Goal: Information Seeking & Learning: Find specific fact

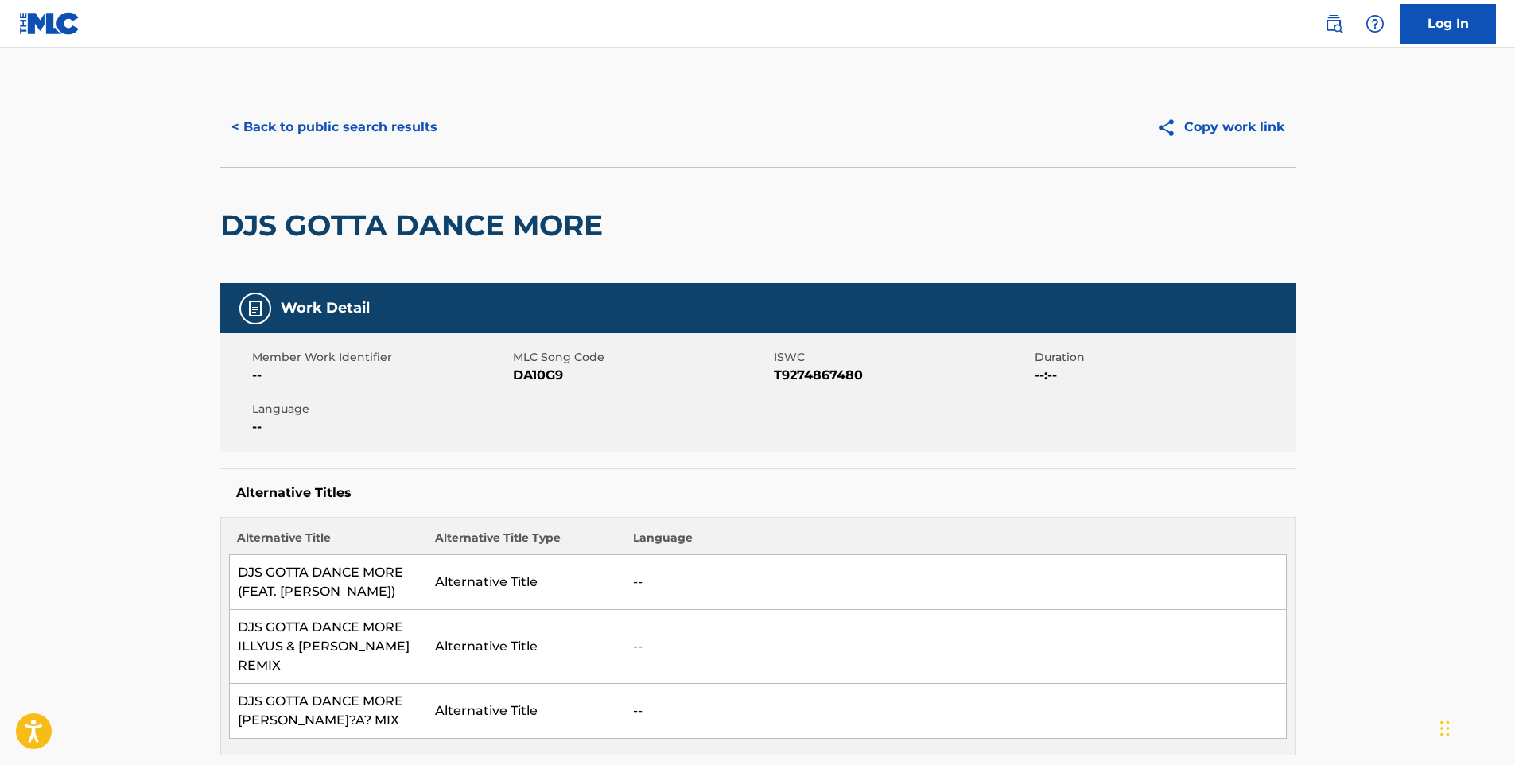
click at [307, 124] on button "< Back to public search results" at bounding box center [334, 127] width 228 height 40
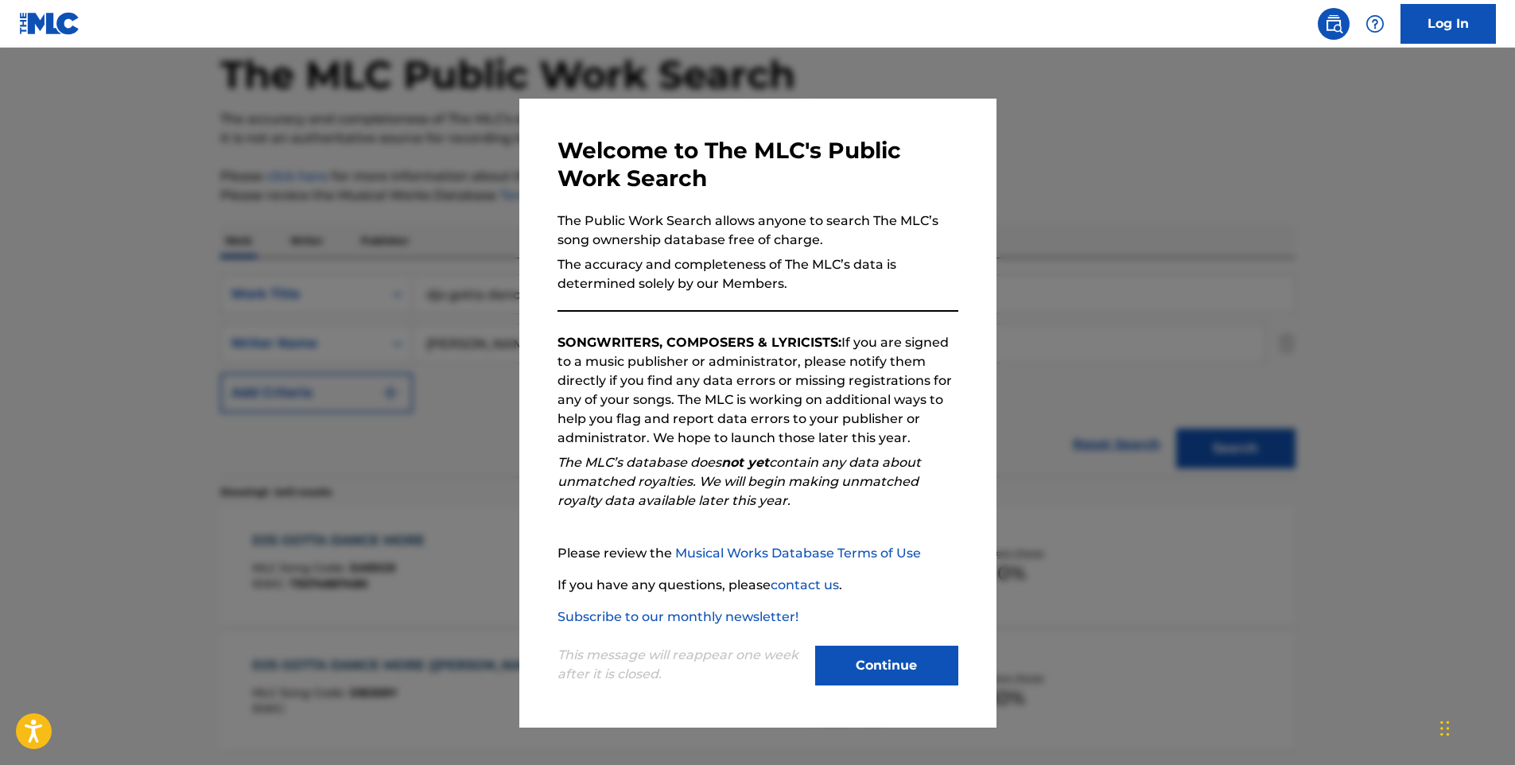
click at [888, 661] on button "Continue" at bounding box center [886, 666] width 143 height 40
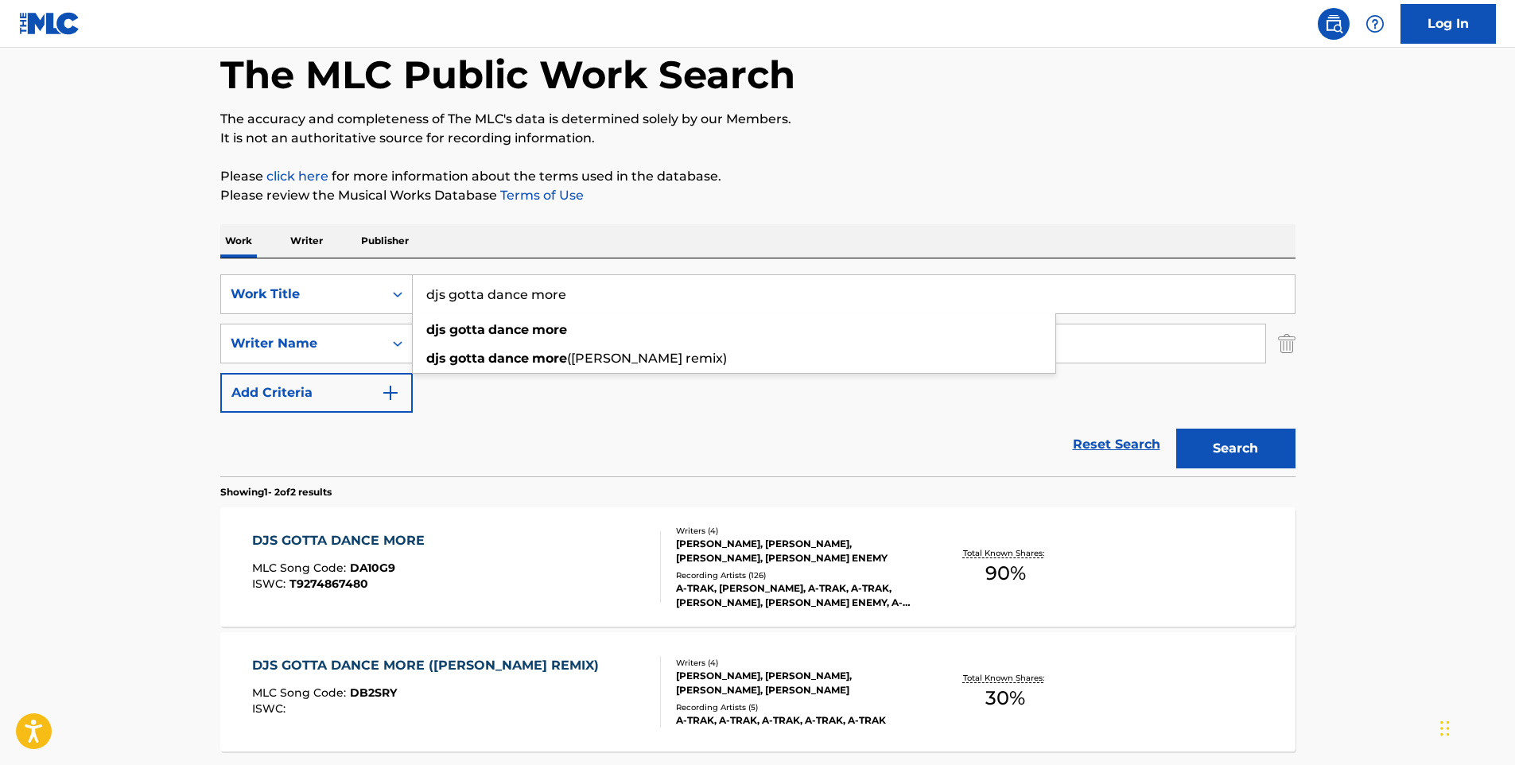
drag, startPoint x: 652, startPoint y: 294, endPoint x: 418, endPoint y: 303, distance: 234.9
click at [418, 303] on input "djs gotta dance more" at bounding box center [854, 294] width 882 height 38
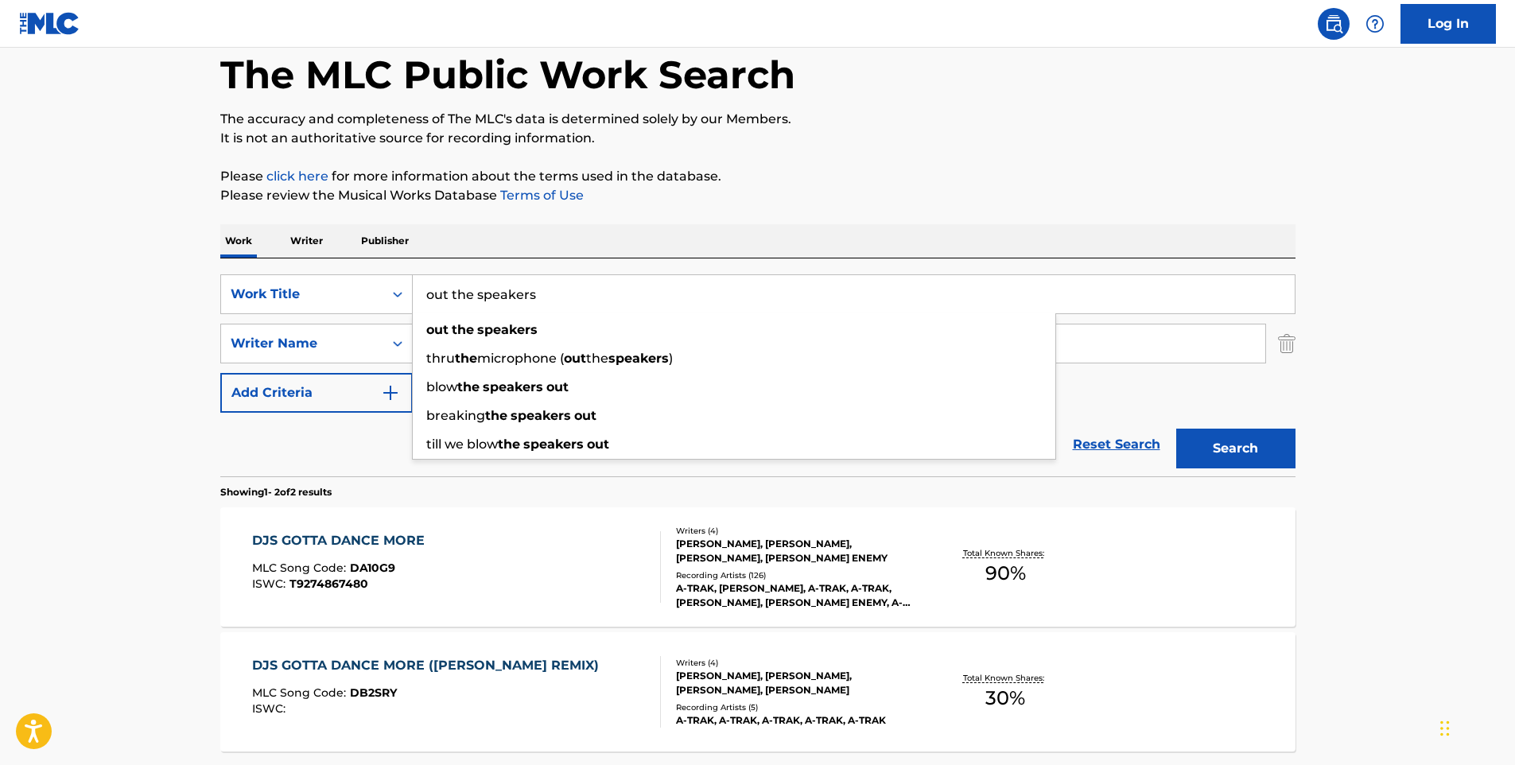
type input "out the speakers"
click at [1176, 429] on button "Search" at bounding box center [1235, 449] width 119 height 40
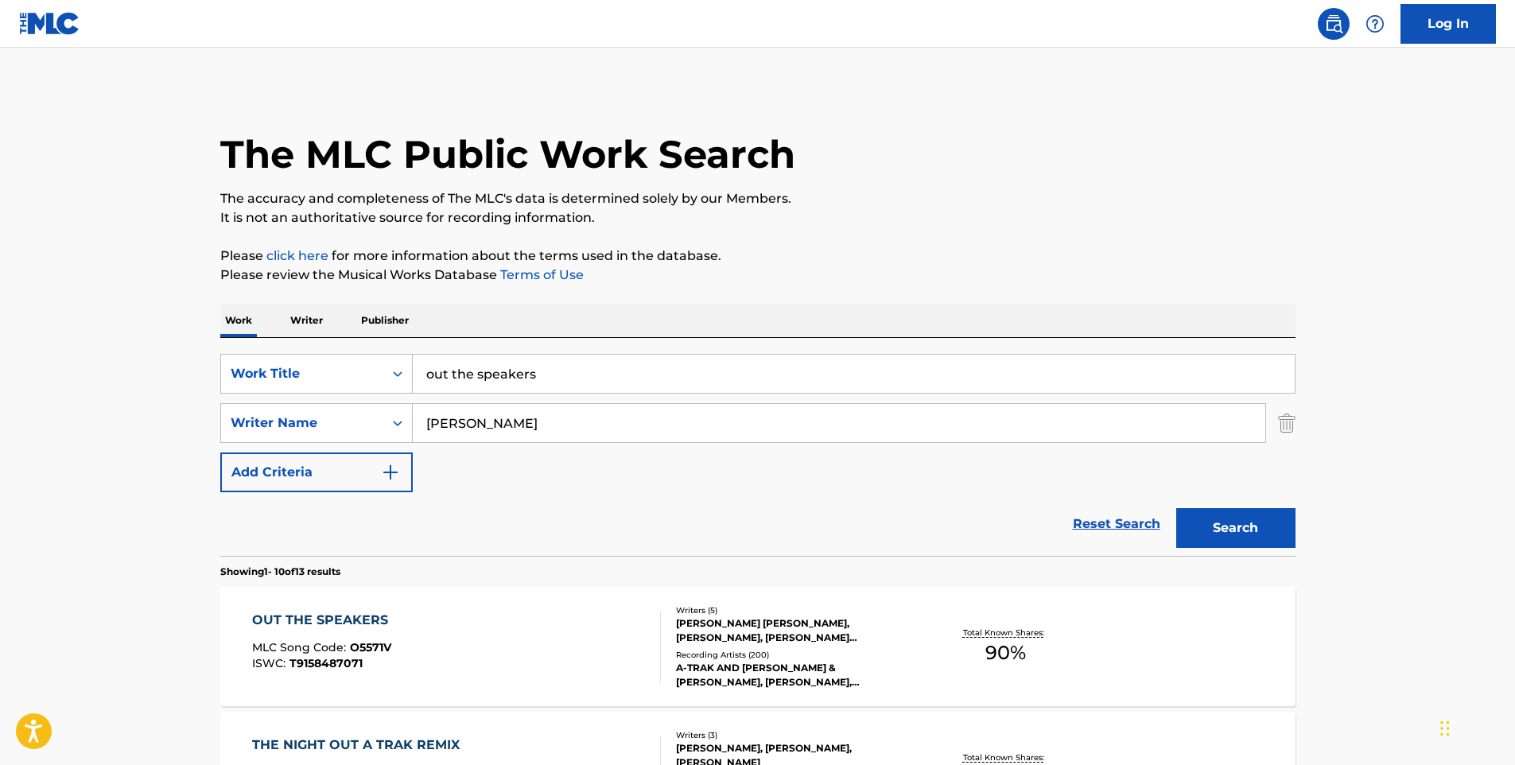
click at [374, 625] on div "OUT THE SPEAKERS" at bounding box center [324, 620] width 144 height 19
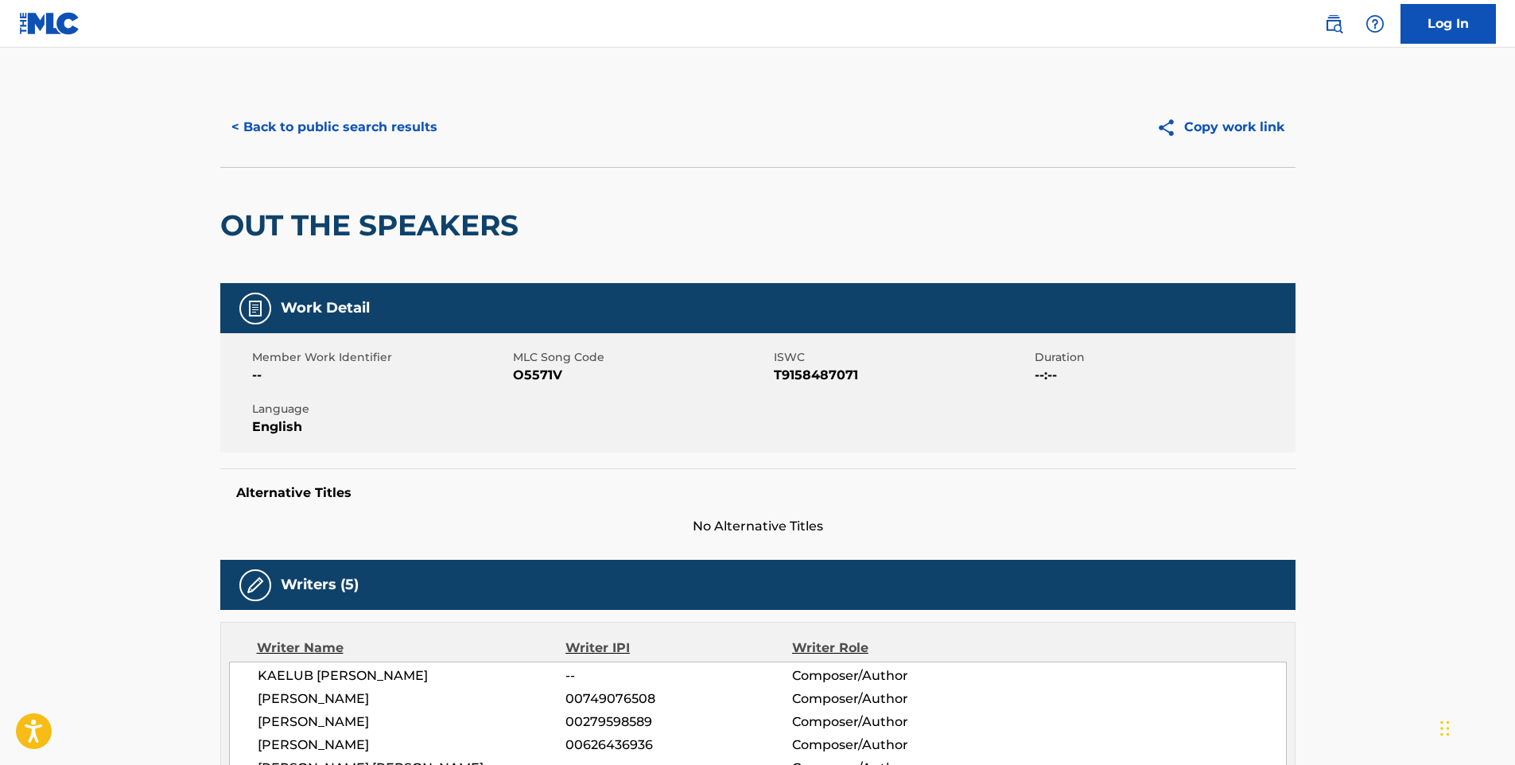
click at [406, 124] on button "< Back to public search results" at bounding box center [334, 127] width 228 height 40
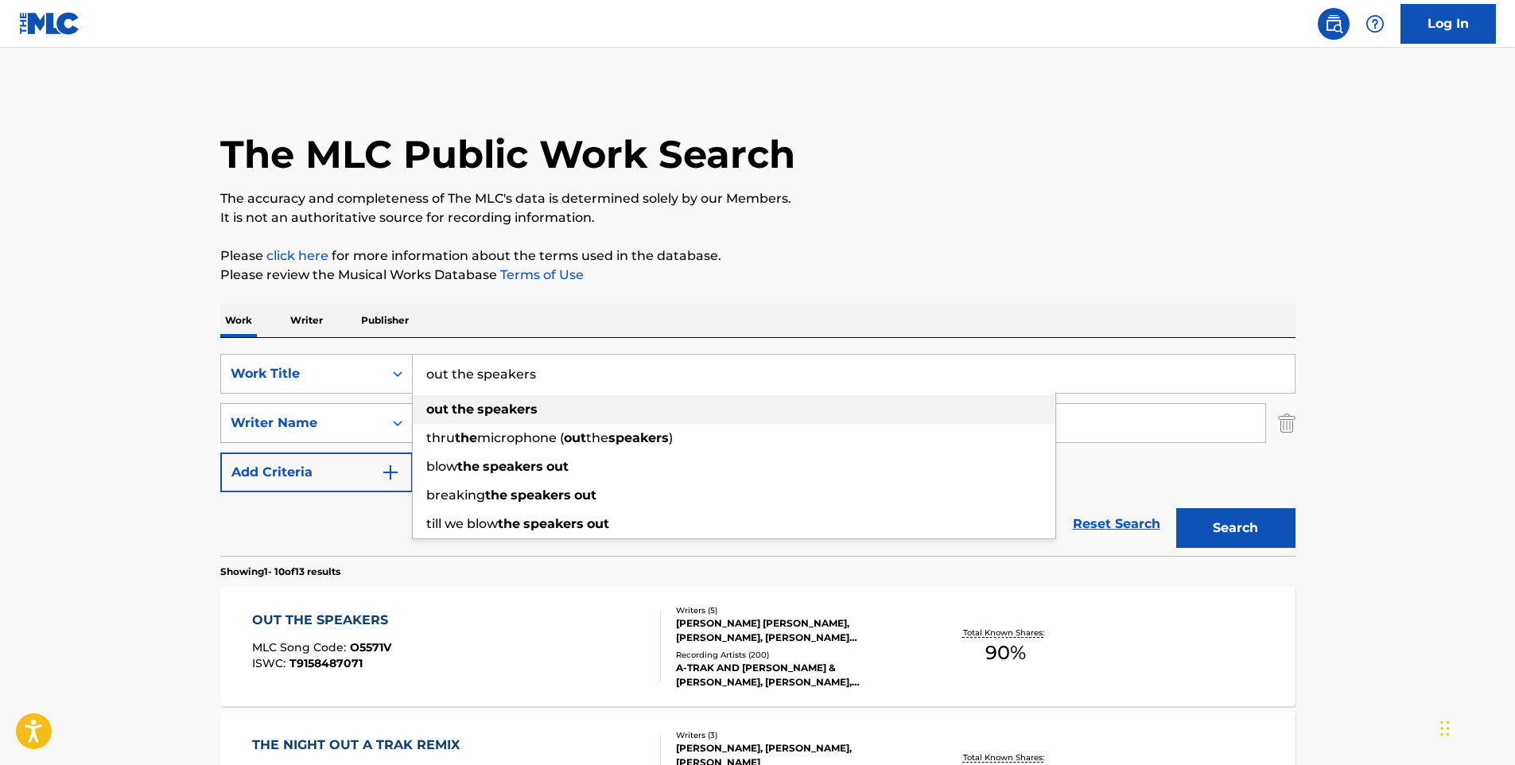
drag, startPoint x: 562, startPoint y: 375, endPoint x: 407, endPoint y: 406, distance: 158.2
click at [407, 406] on div "SearchWithCriteria2aea22fe-4ad2-436c-b3c5-4b65221e3cf8 Work Title out the speak…" at bounding box center [757, 423] width 1075 height 138
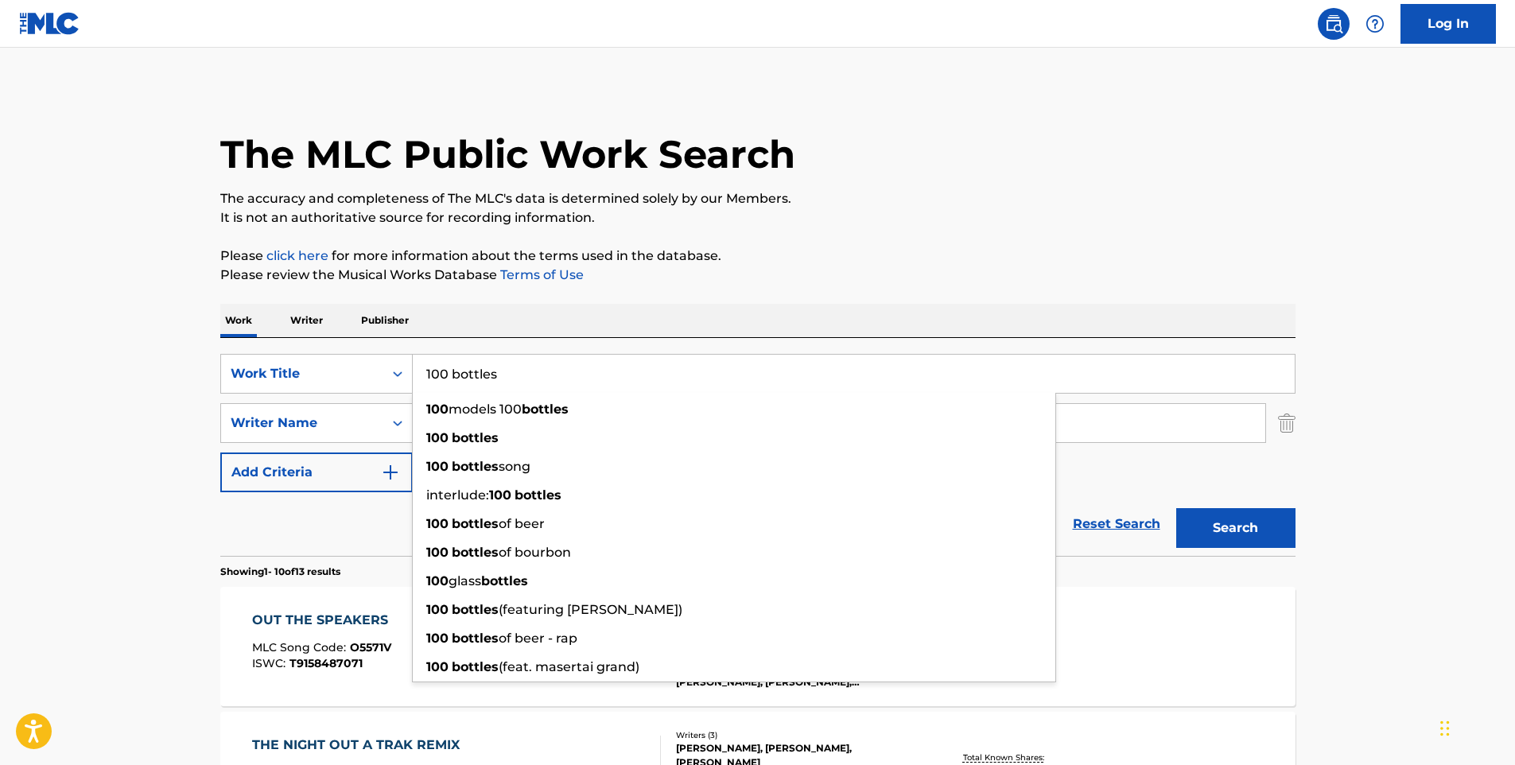
type input "100 bottles"
click at [1176, 508] on button "Search" at bounding box center [1235, 528] width 119 height 40
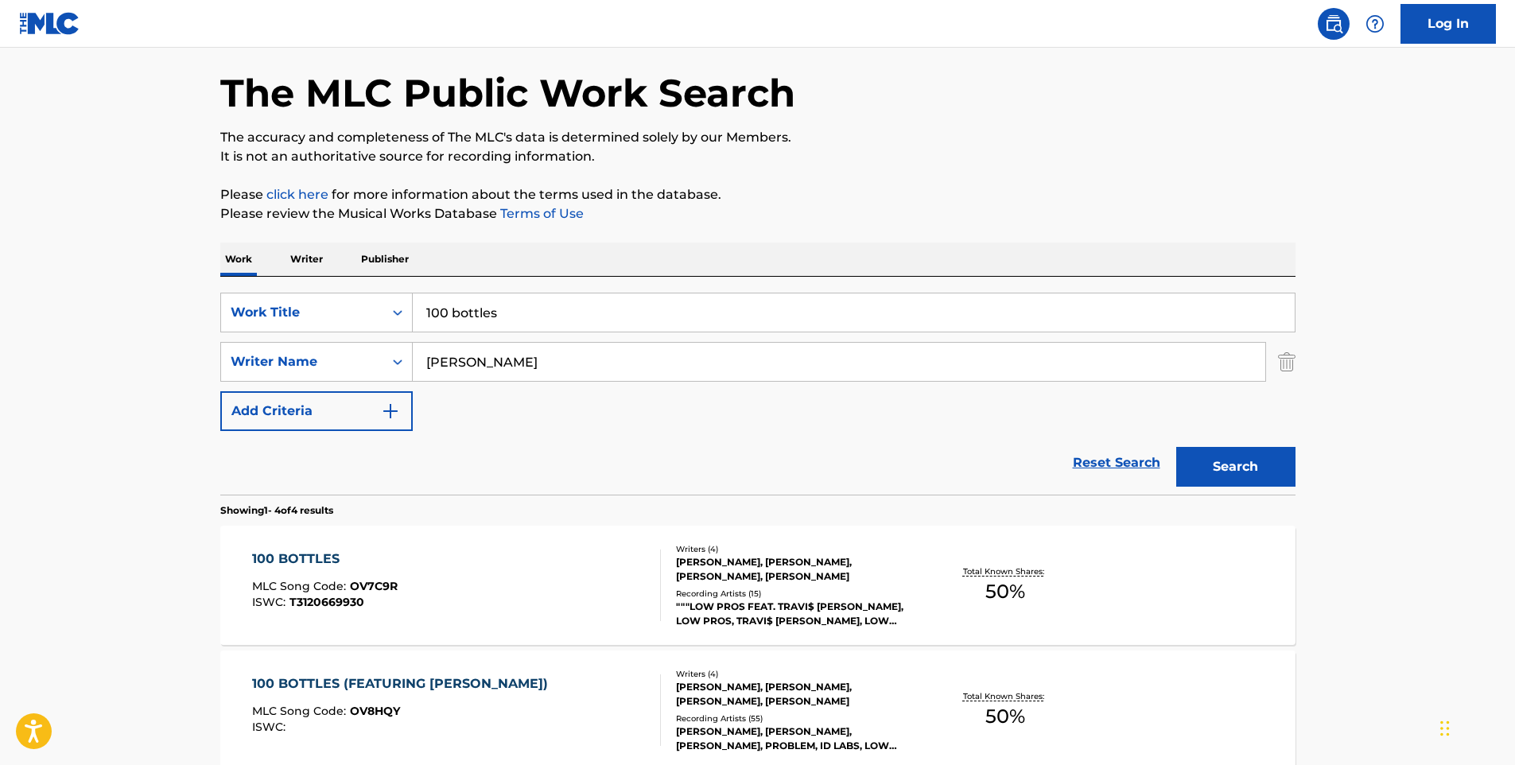
scroll to position [80, 0]
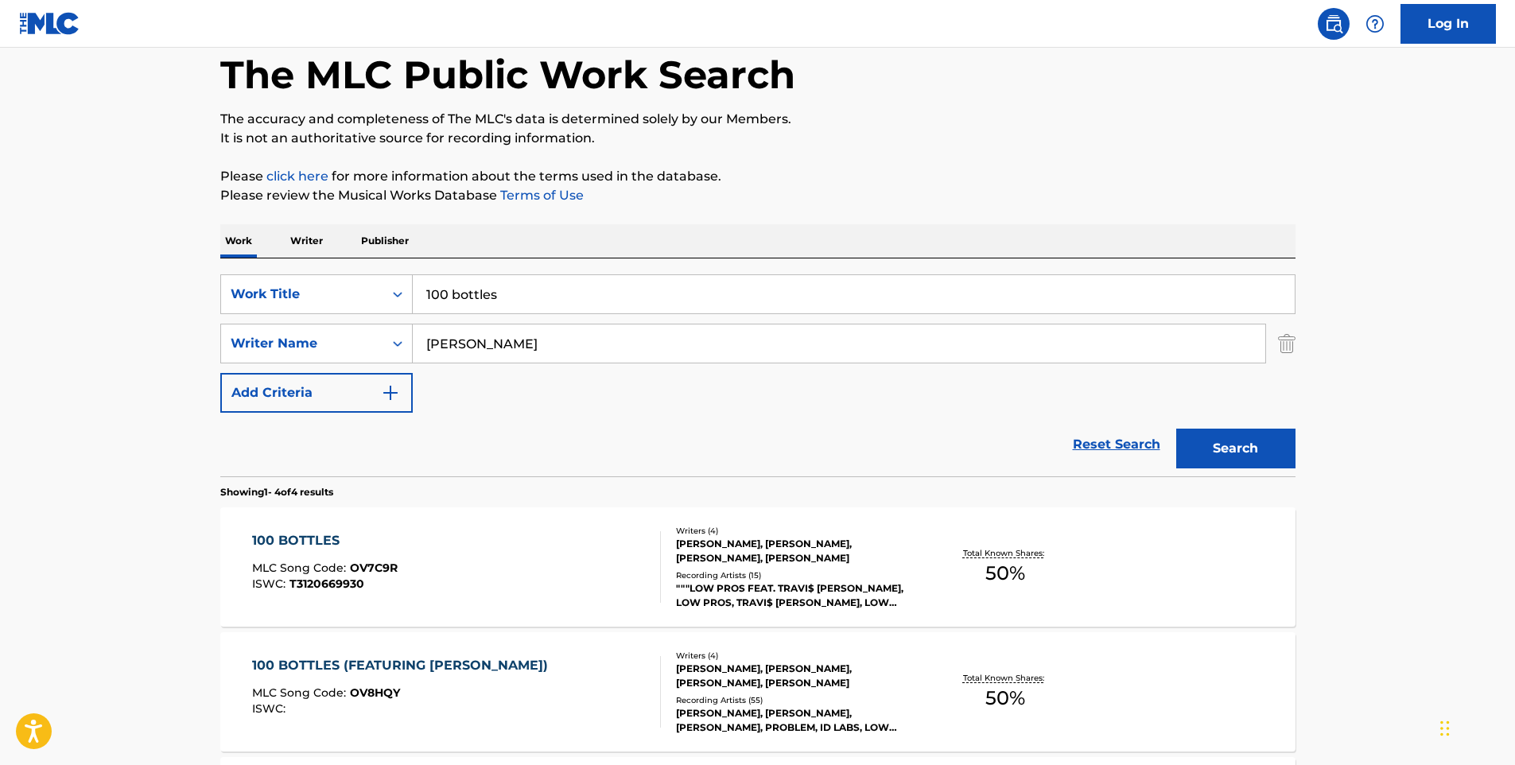
click at [476, 548] on div "100 BOTTLES MLC Song Code : OV7C9R ISWC : T3120669930" at bounding box center [456, 567] width 409 height 72
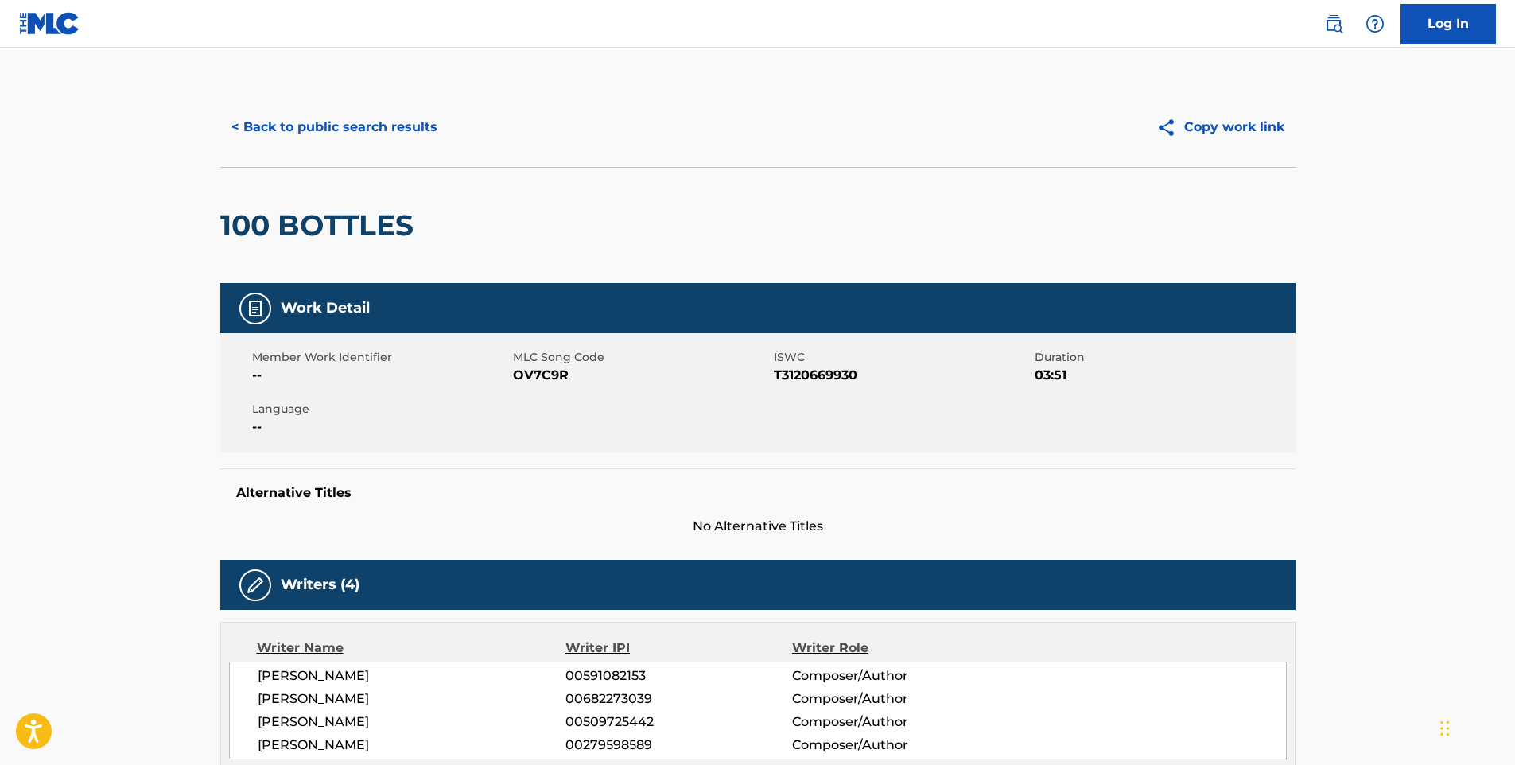
click at [328, 119] on button "< Back to public search results" at bounding box center [334, 127] width 228 height 40
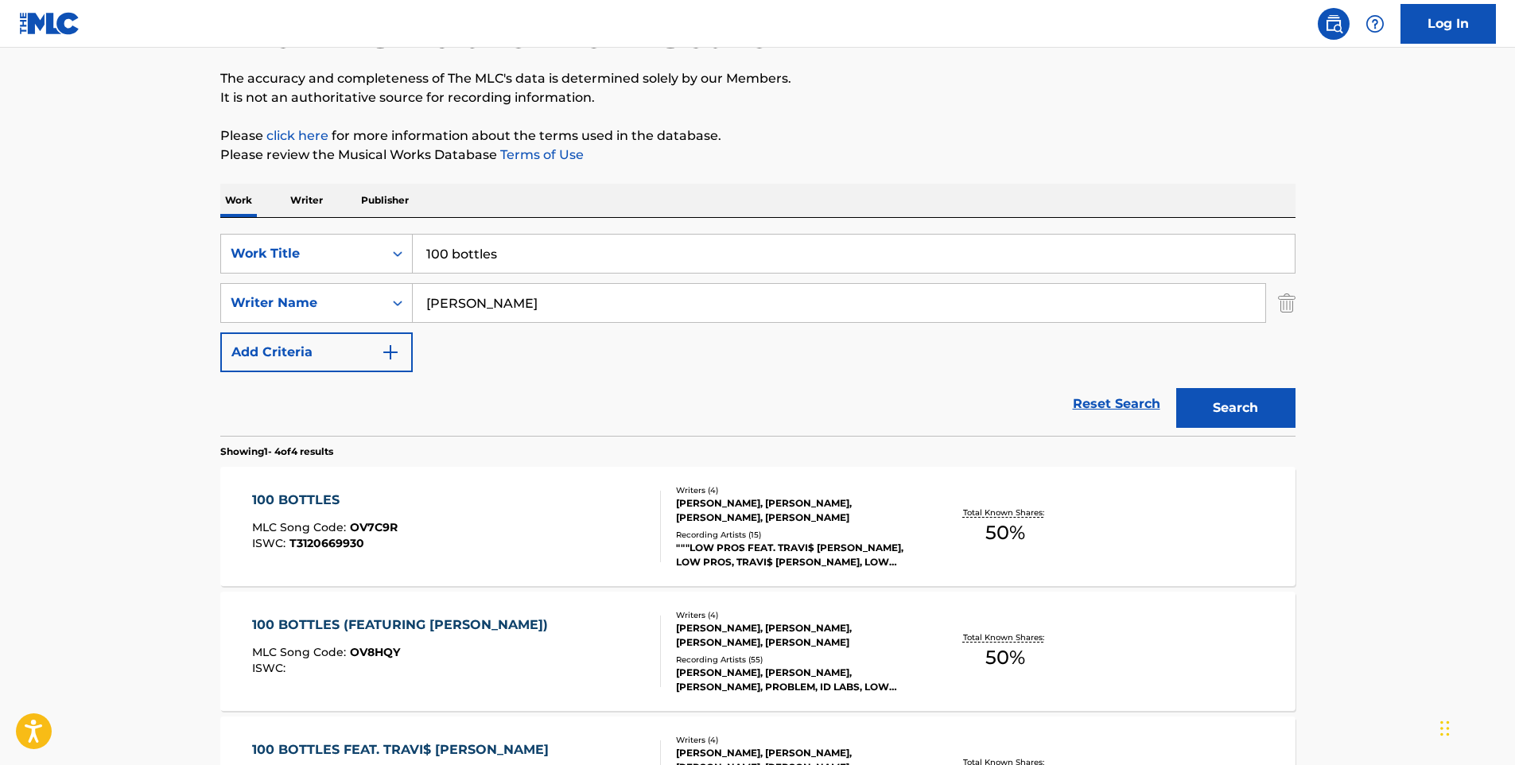
scroll to position [159, 0]
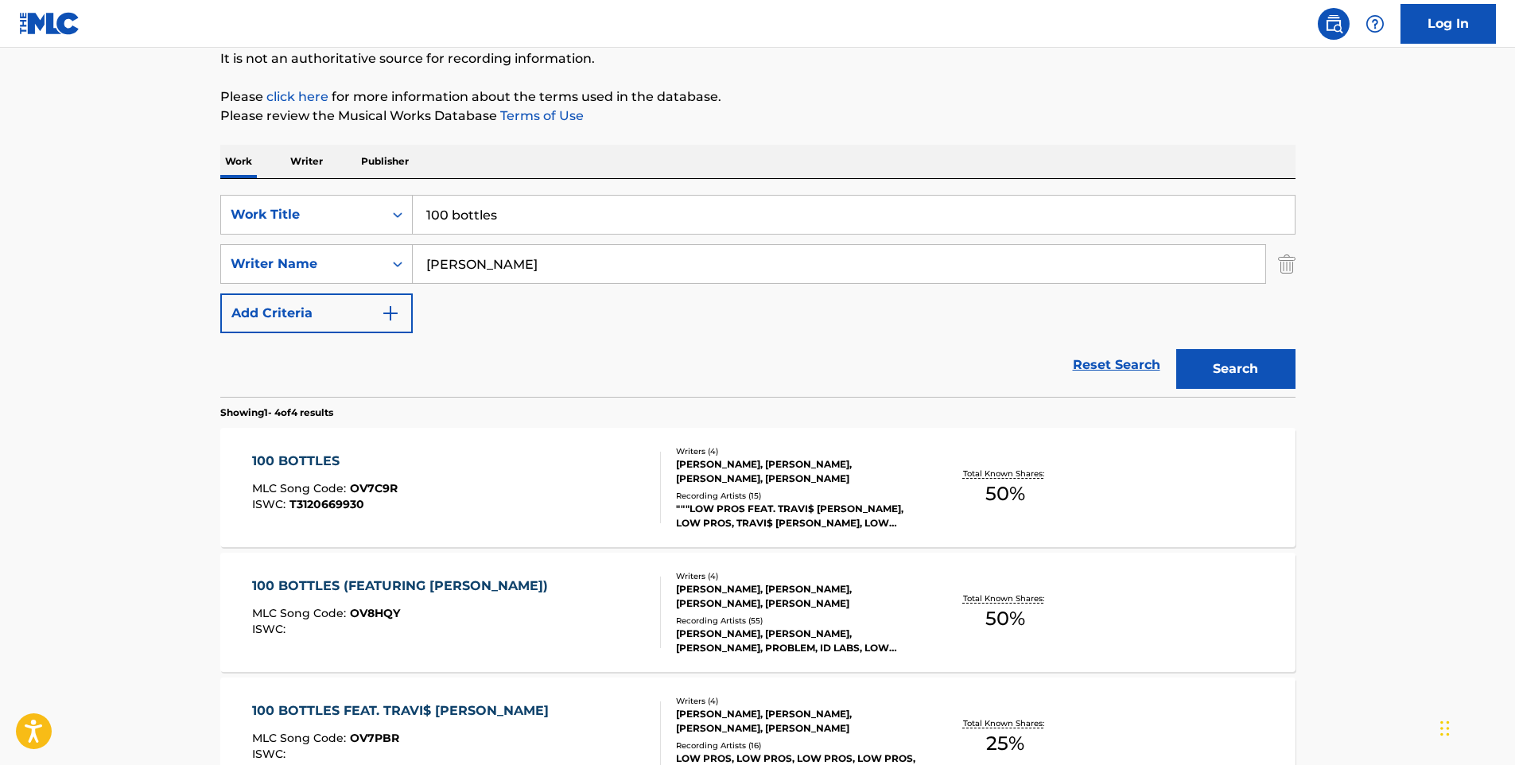
click at [480, 594] on div "100 BOTTLES (FEATURING [PERSON_NAME])" at bounding box center [404, 586] width 304 height 19
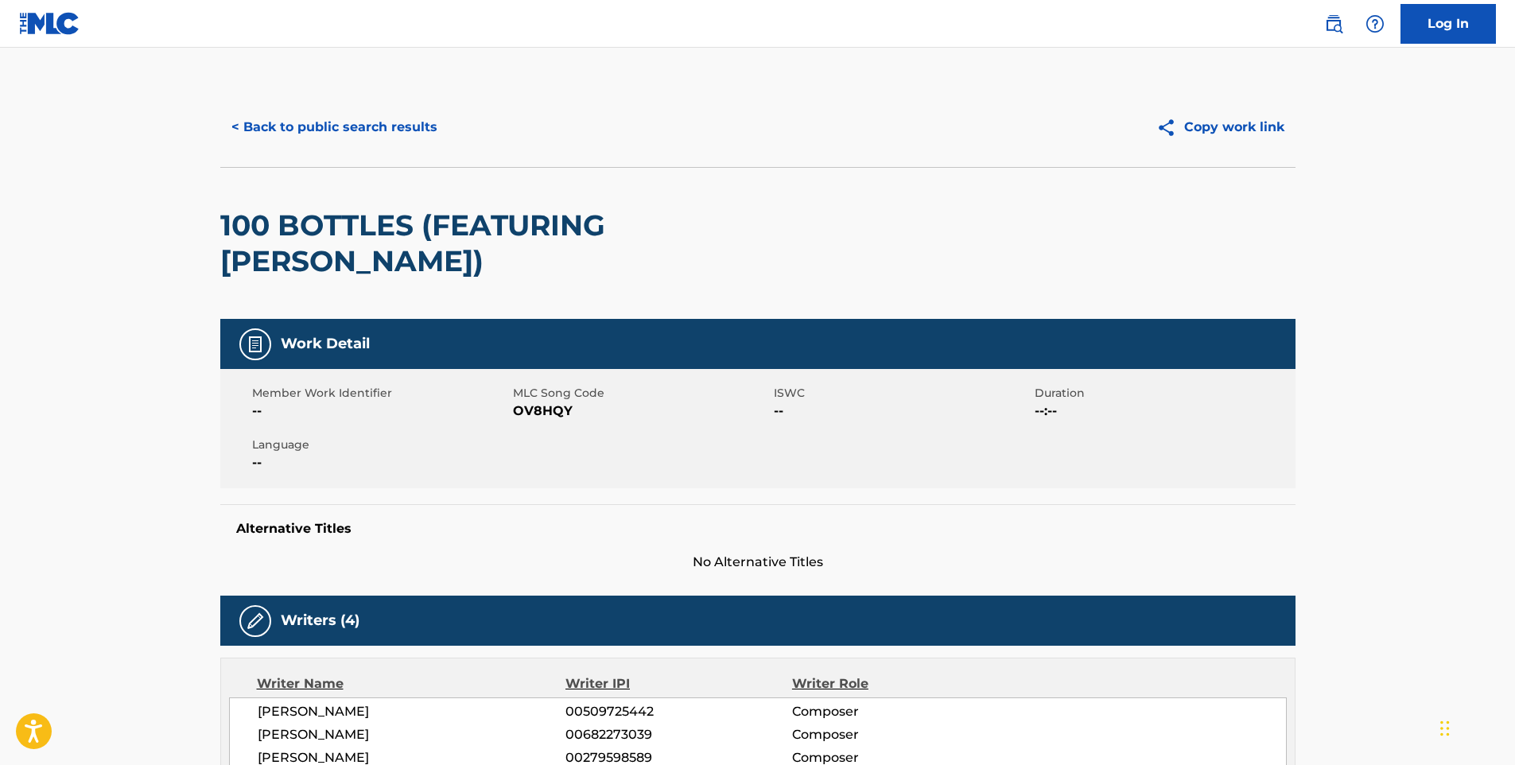
click at [386, 130] on button "< Back to public search results" at bounding box center [334, 127] width 228 height 40
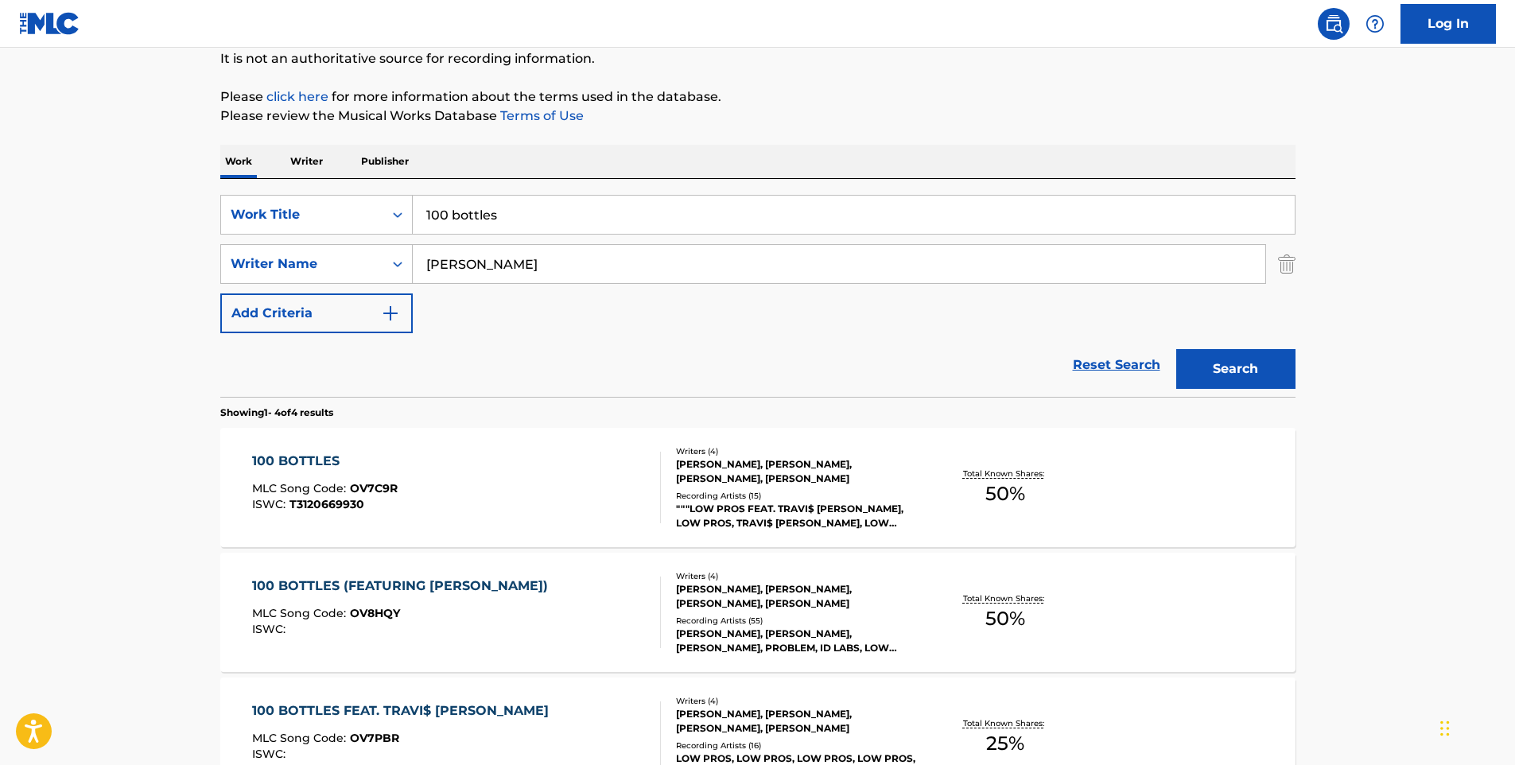
scroll to position [318, 0]
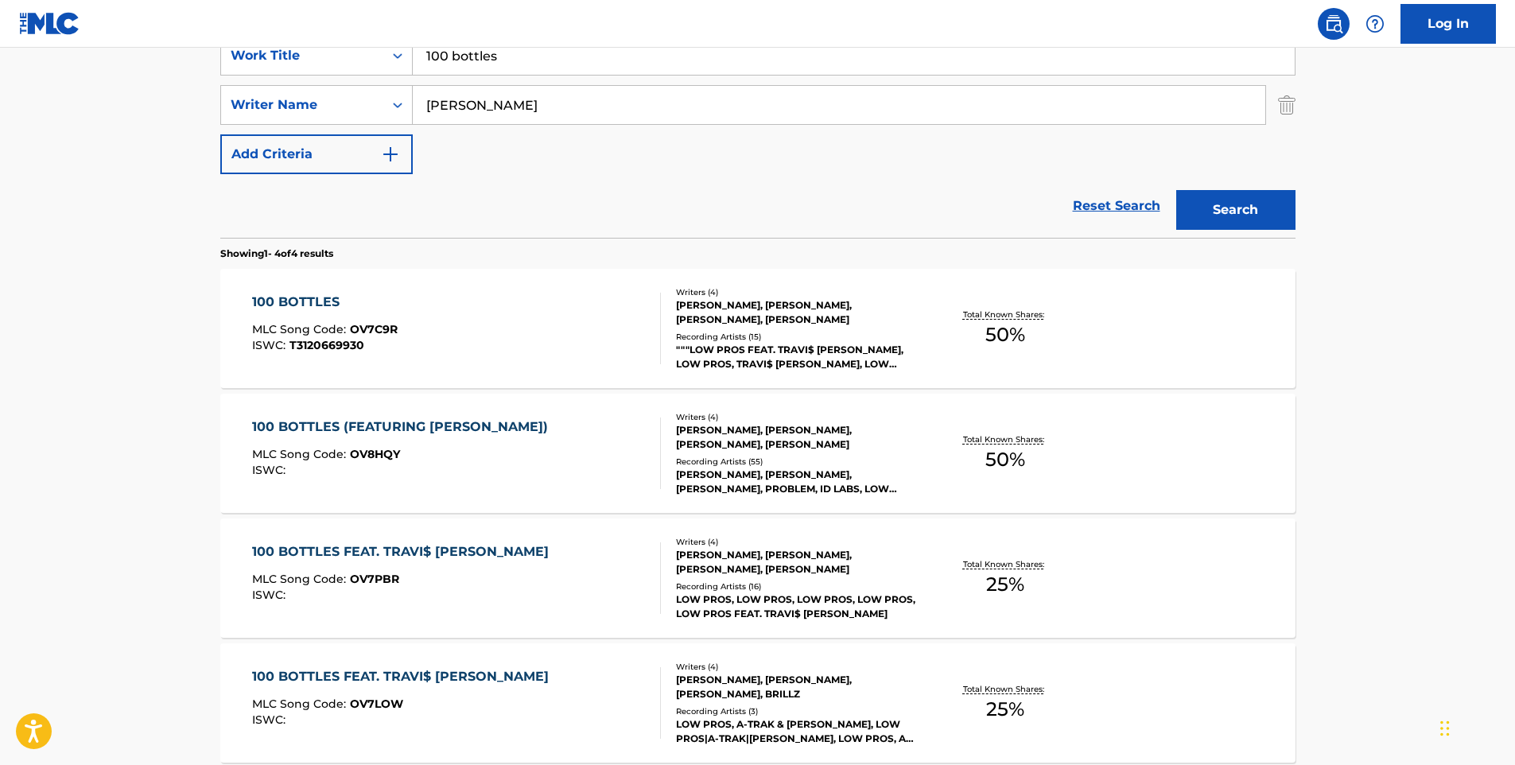
click at [468, 554] on div "100 BOTTLES FEAT. TRAVI$ [PERSON_NAME]" at bounding box center [404, 552] width 305 height 19
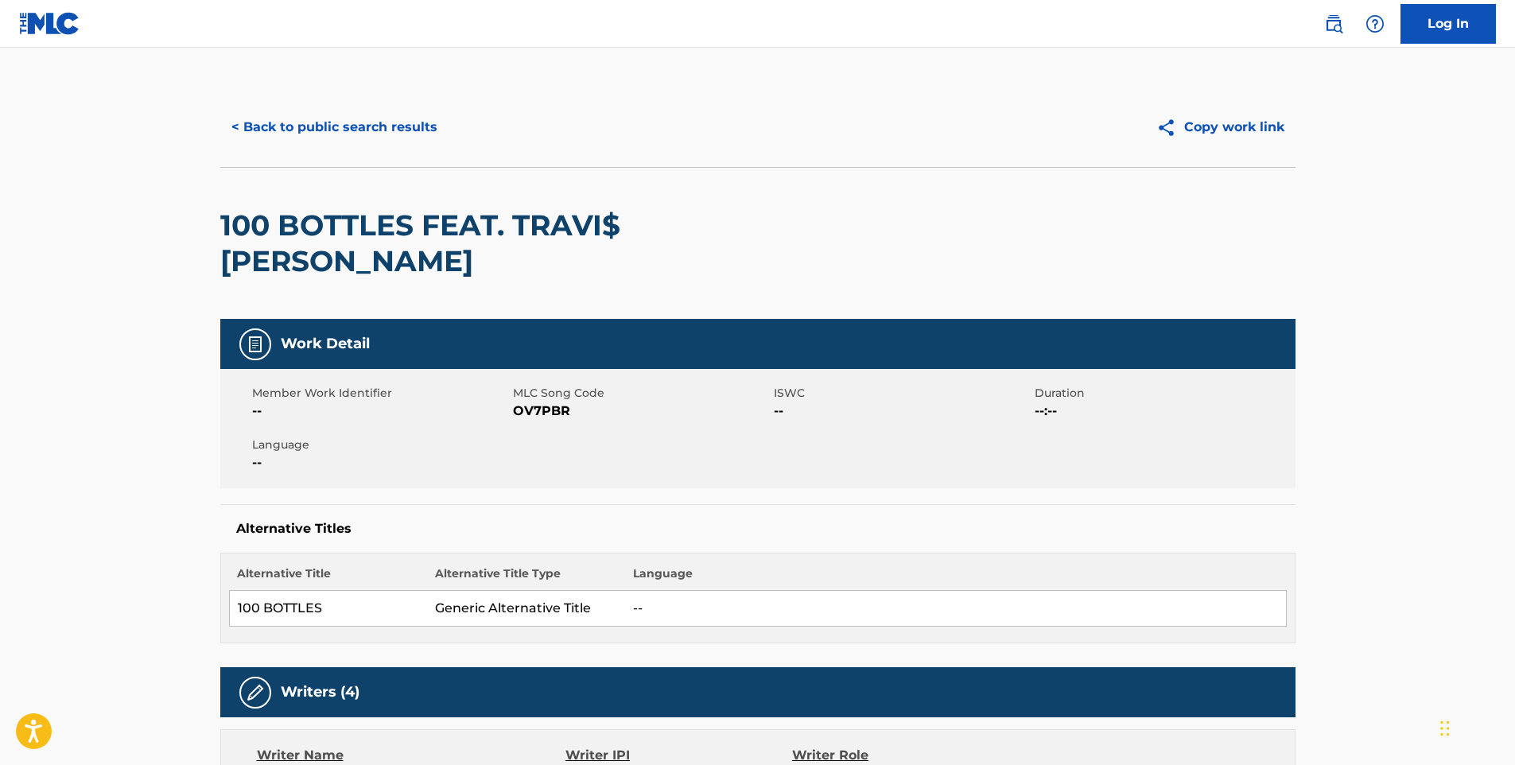
click at [378, 129] on button "< Back to public search results" at bounding box center [334, 127] width 228 height 40
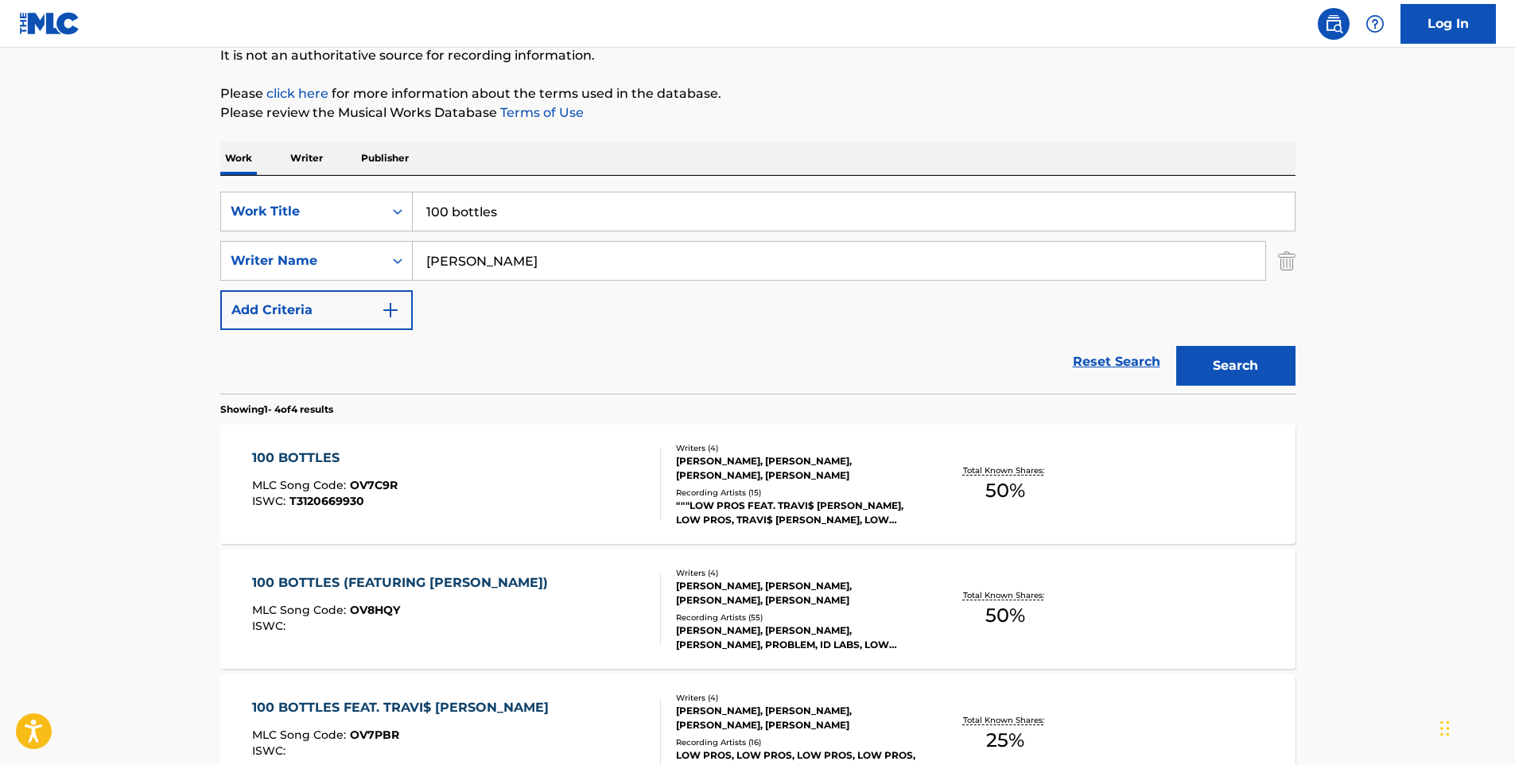
scroll to position [159, 0]
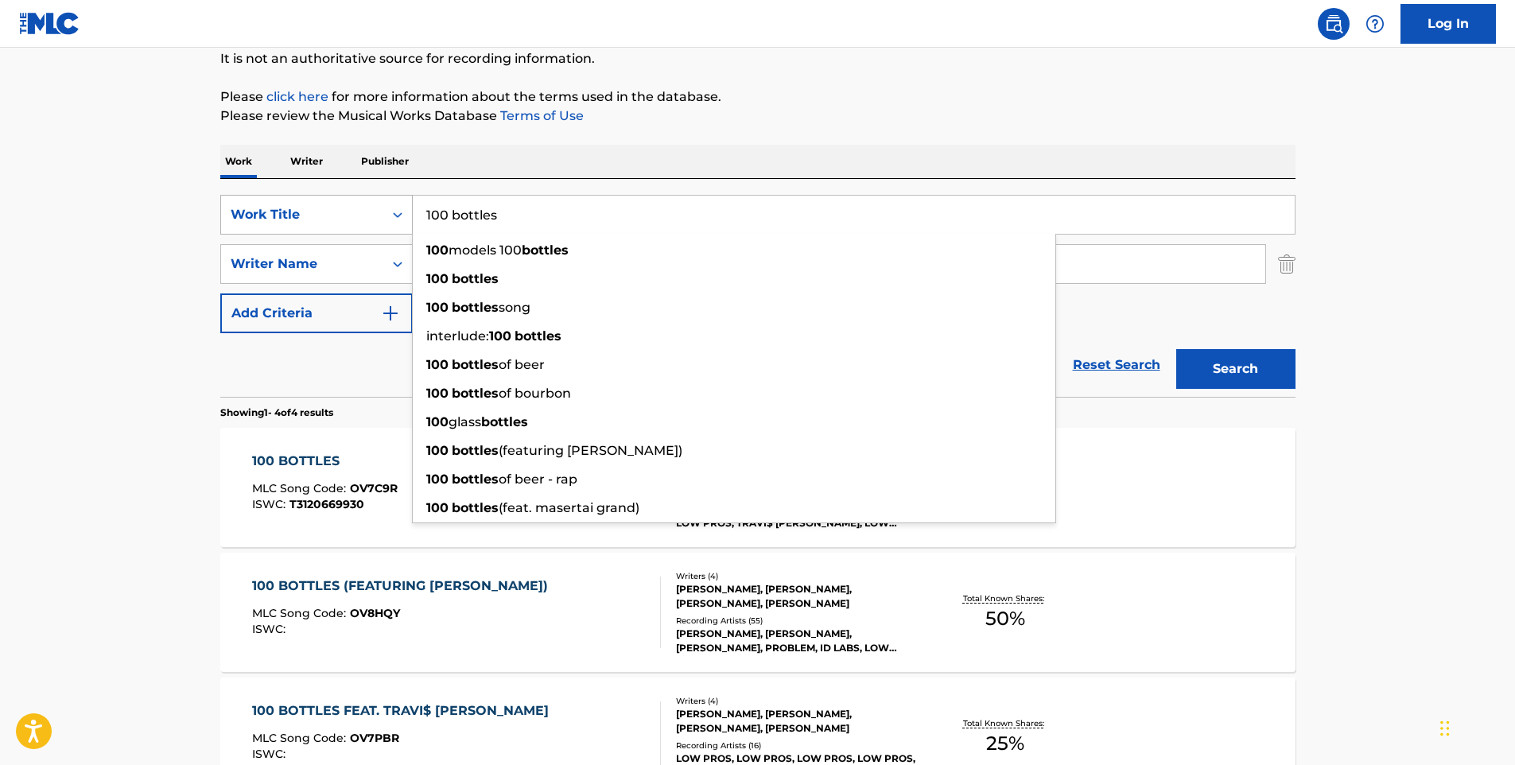
drag, startPoint x: 562, startPoint y: 218, endPoint x: 402, endPoint y: 214, distance: 160.7
click at [402, 214] on div "SearchWithCriteria2aea22fe-4ad2-436c-b3c5-4b65221e3cf8 Work Title 100 bottles 1…" at bounding box center [757, 215] width 1075 height 40
paste input "[PERSON_NAME]"
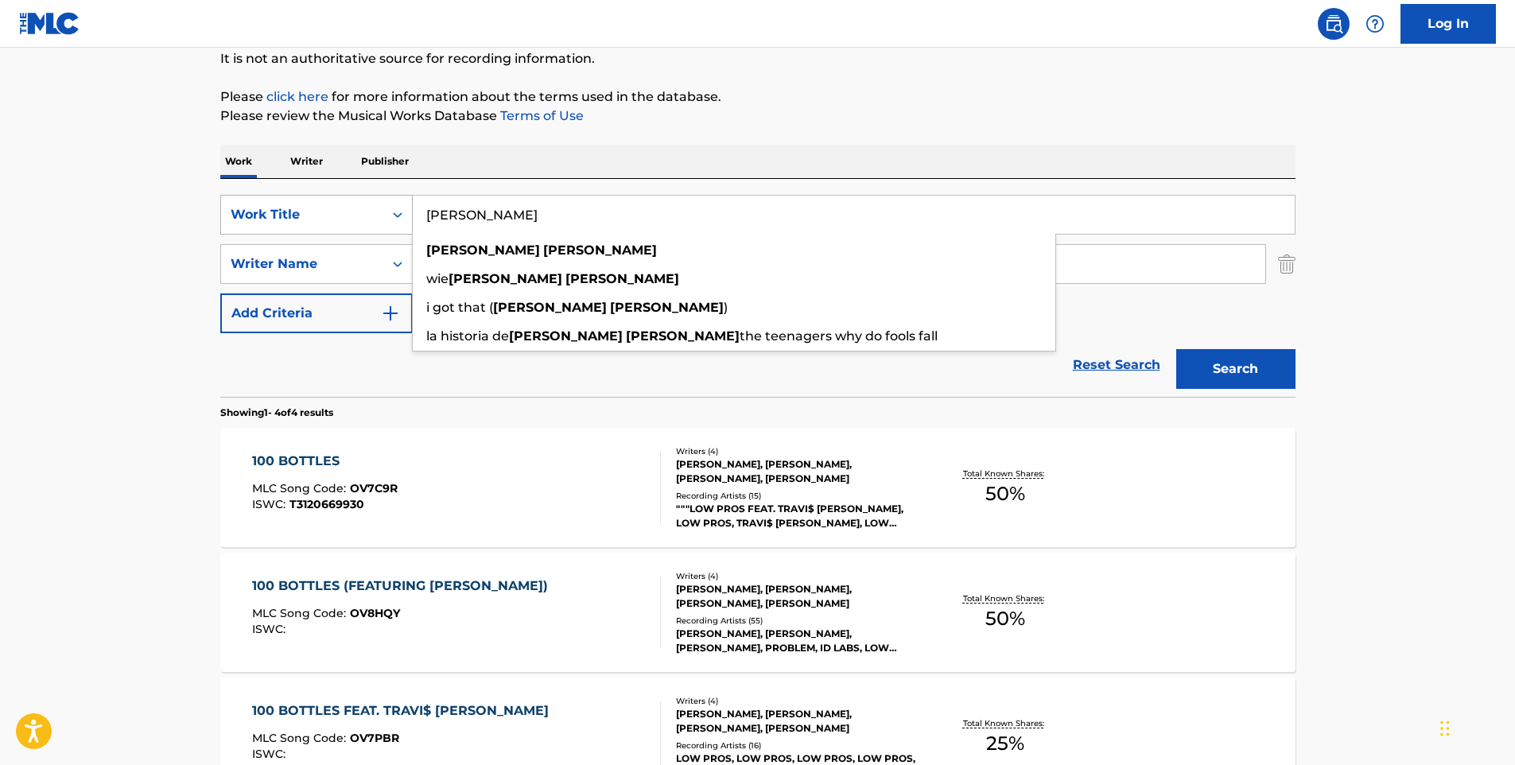
click at [1176, 349] on button "Search" at bounding box center [1235, 369] width 119 height 40
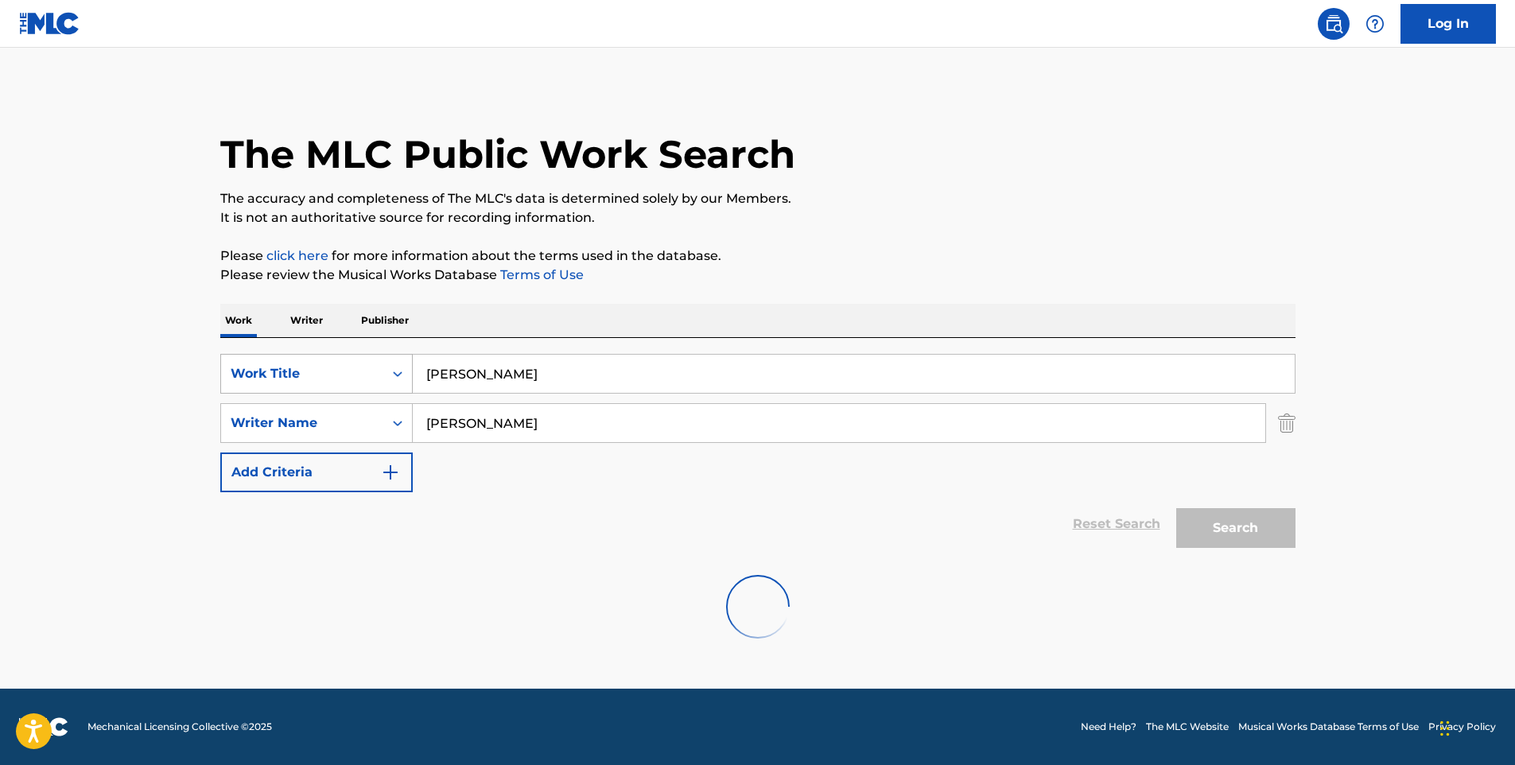
scroll to position [0, 0]
click at [1254, 527] on button "Search" at bounding box center [1235, 528] width 119 height 40
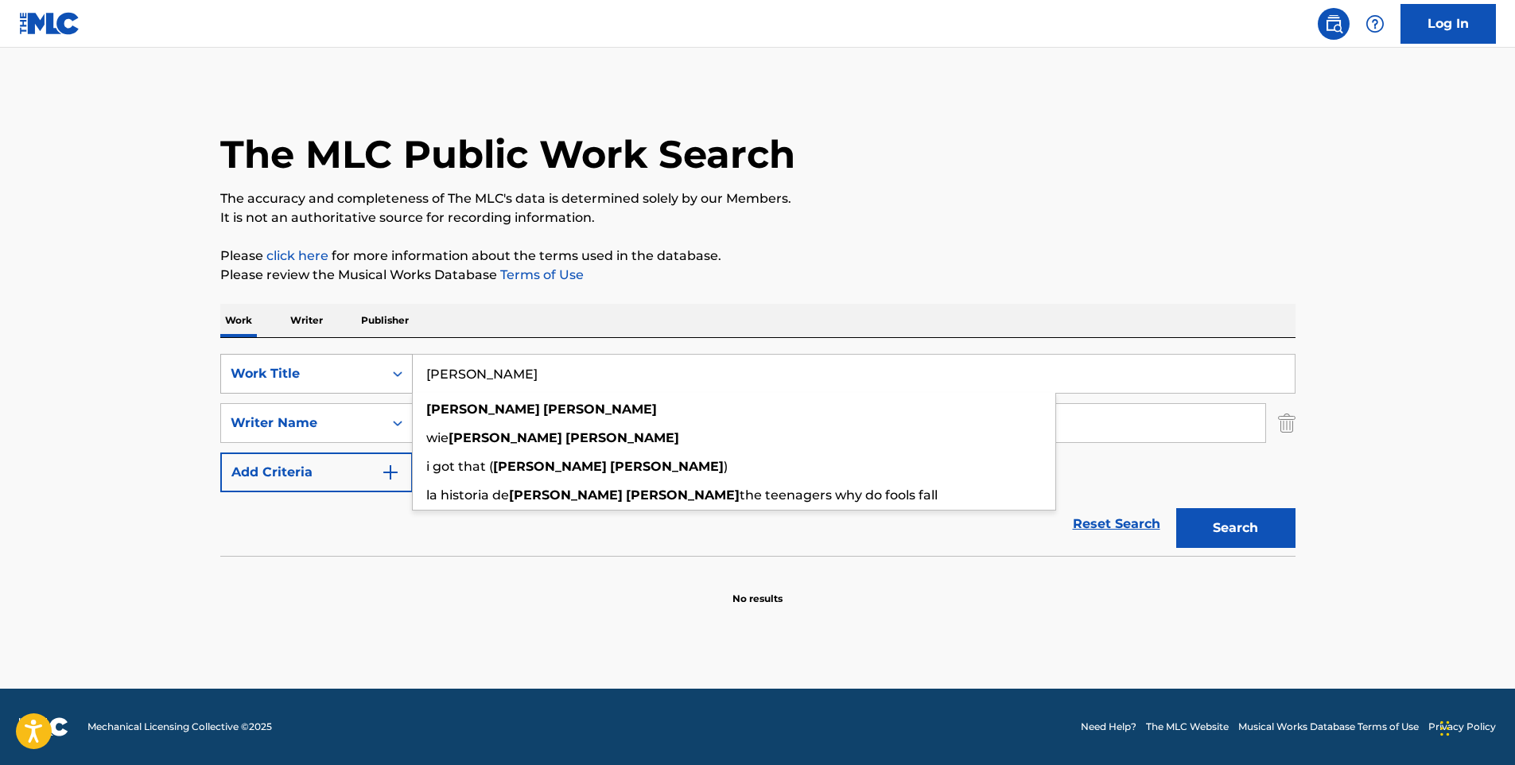
drag, startPoint x: 563, startPoint y: 374, endPoint x: 399, endPoint y: 374, distance: 163.9
click at [399, 374] on div "SearchWithCriteria2aea22fe-4ad2-436c-b3c5-4b65221e3cf8 Work Title [PERSON_NAME]…" at bounding box center [757, 374] width 1075 height 40
paste input "Muscle"
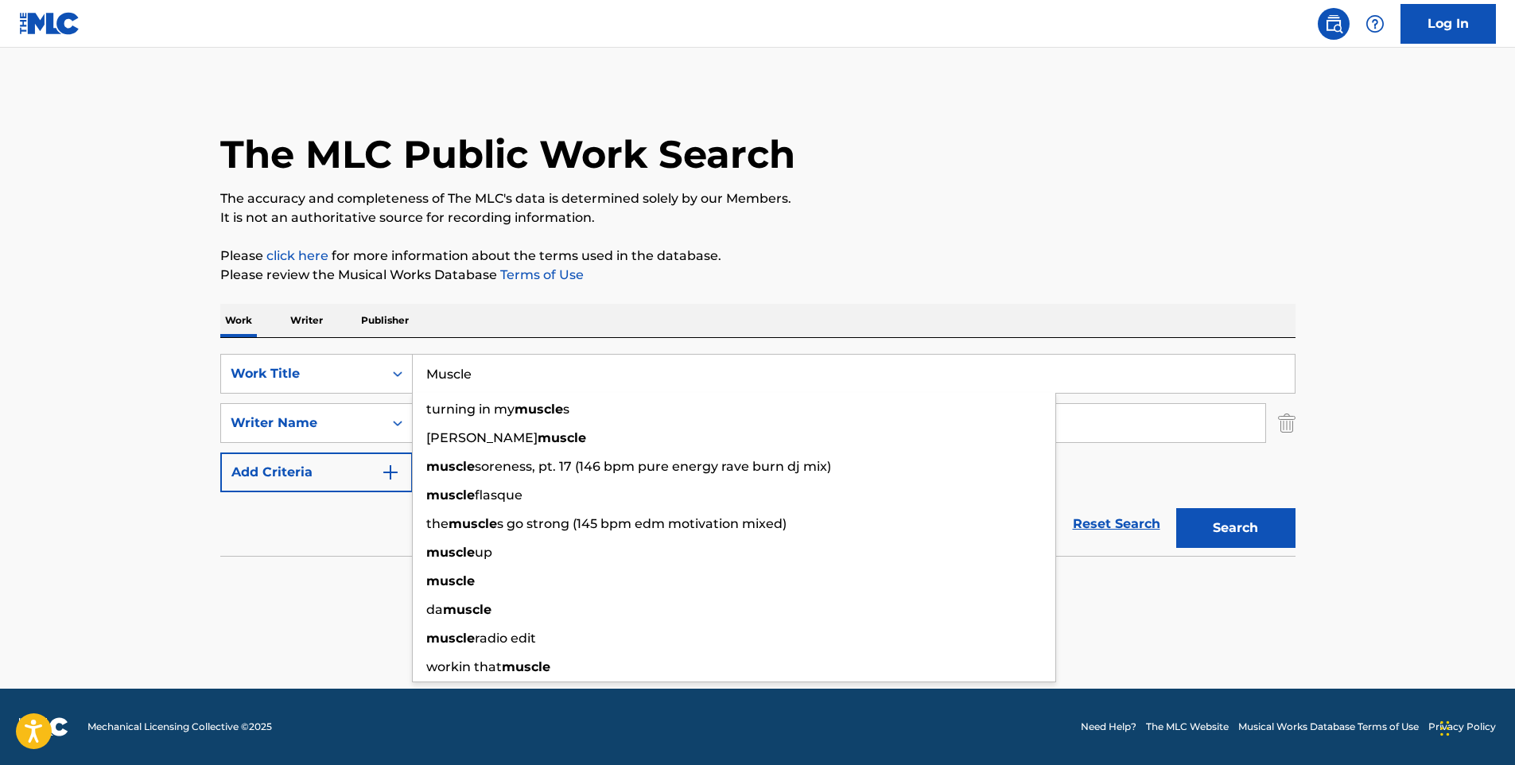
type input "Muscle"
click at [1176, 508] on button "Search" at bounding box center [1235, 528] width 119 height 40
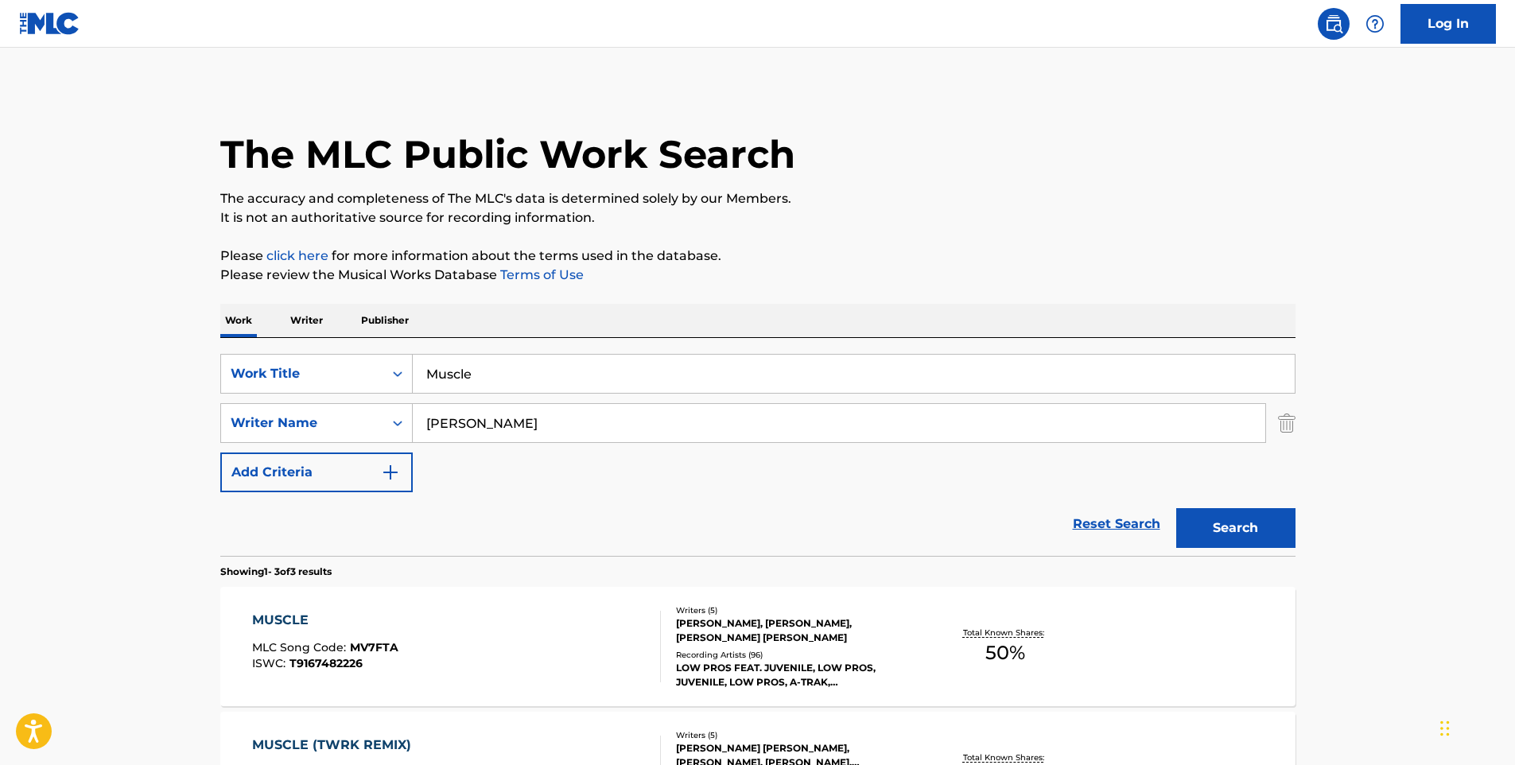
click at [500, 655] on div "MUSCLE MLC Song Code : MV7FTA ISWC : T9167482226" at bounding box center [456, 647] width 409 height 72
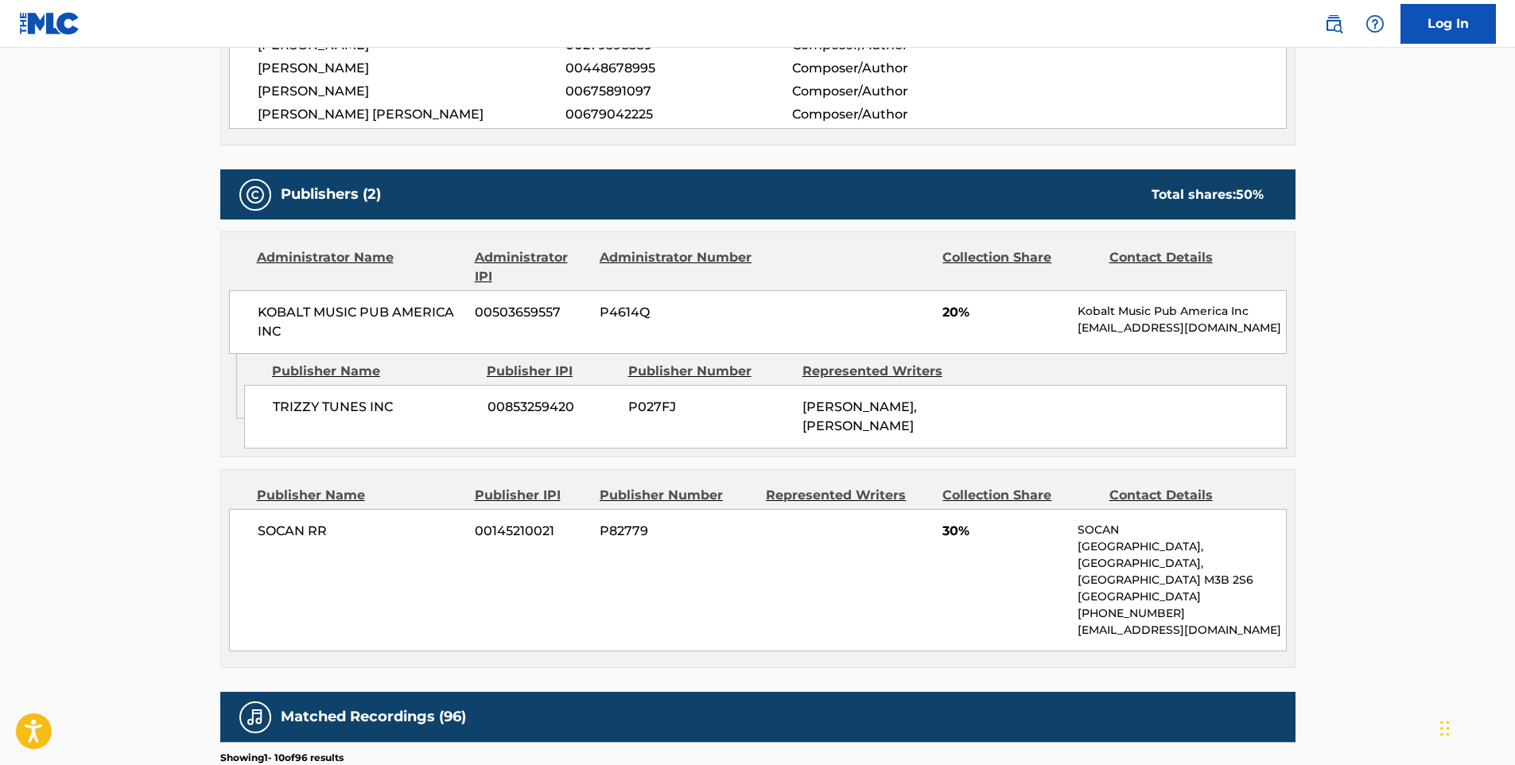
scroll to position [795, 0]
